Goal: Task Accomplishment & Management: Use online tool/utility

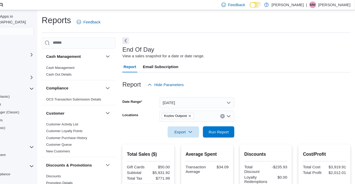
scroll to position [320, 0]
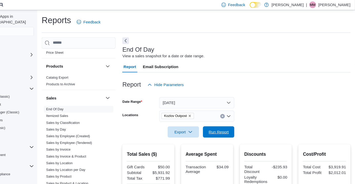
click at [232, 120] on span "Run Report" at bounding box center [230, 120] width 18 height 5
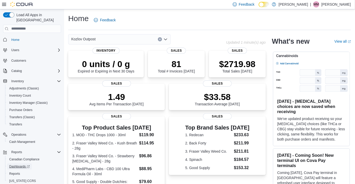
click at [20, 164] on span "Dashboards" at bounding box center [19, 166] width 21 height 4
click at [18, 177] on span "[US_STATE] CCRS" at bounding box center [22, 180] width 27 height 6
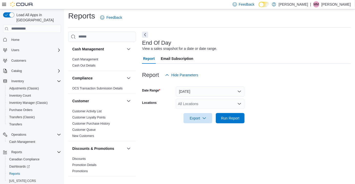
scroll to position [12, 0]
click at [205, 98] on div "All Locations" at bounding box center [210, 103] width 69 height 10
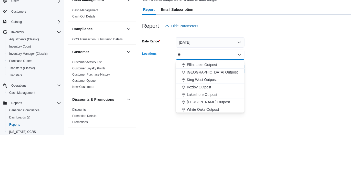
scroll to position [0, 0]
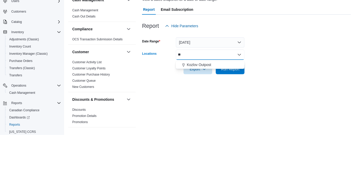
type input "**"
click at [209, 111] on span "Kozlov Outpost" at bounding box center [199, 113] width 24 height 5
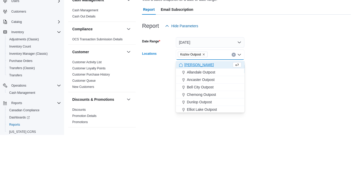
click at [273, 106] on form "Date Range Today Locations Kozlov Outpost Combo box. Selected. Kozlov Outpost. …" at bounding box center [246, 101] width 209 height 43
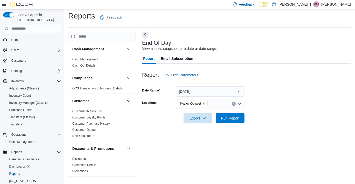
click at [230, 113] on span "Run Report" at bounding box center [230, 118] width 23 height 10
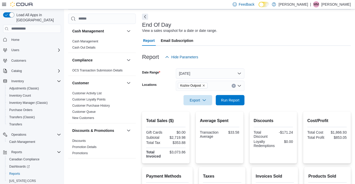
scroll to position [19, 0]
